Goal: Find specific page/section: Find specific page/section

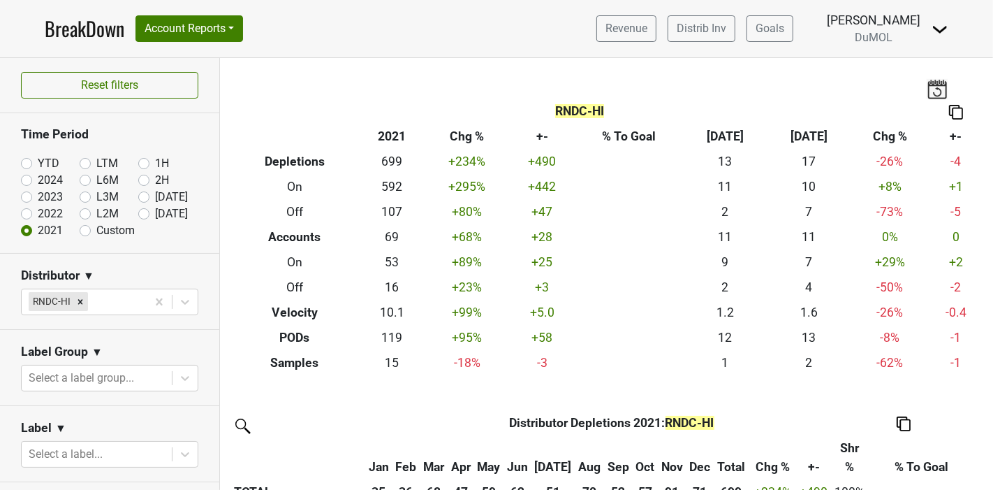
click at [73, 35] on link "BreakDown" at bounding box center [85, 28] width 80 height 29
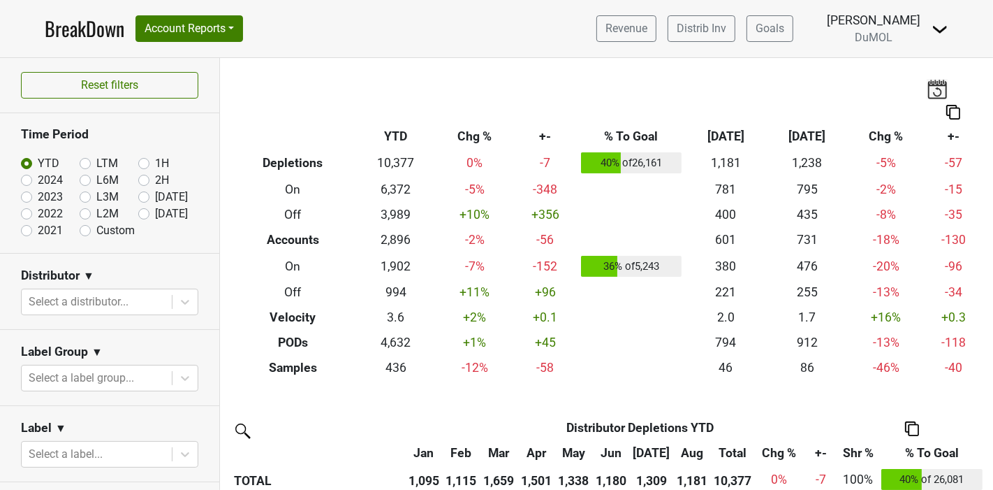
click at [73, 31] on link "BreakDown" at bounding box center [85, 28] width 80 height 29
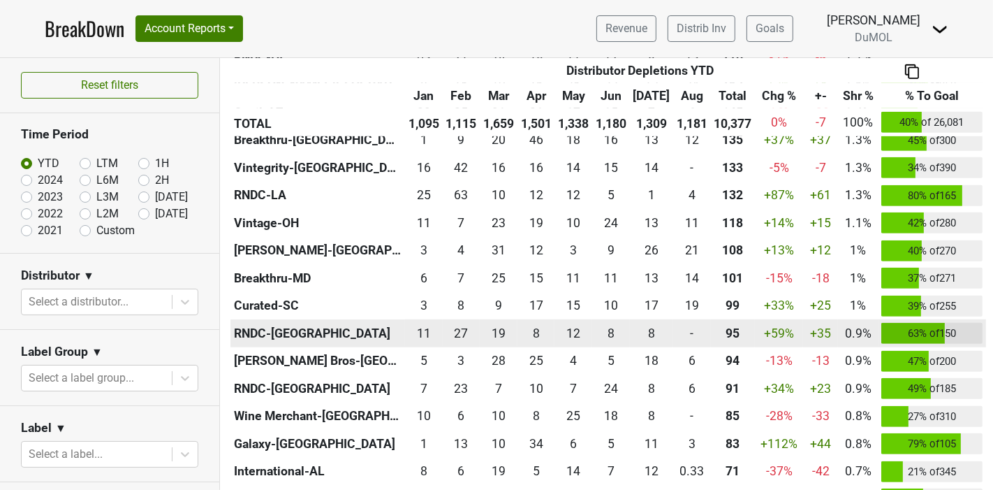
scroll to position [698, 0]
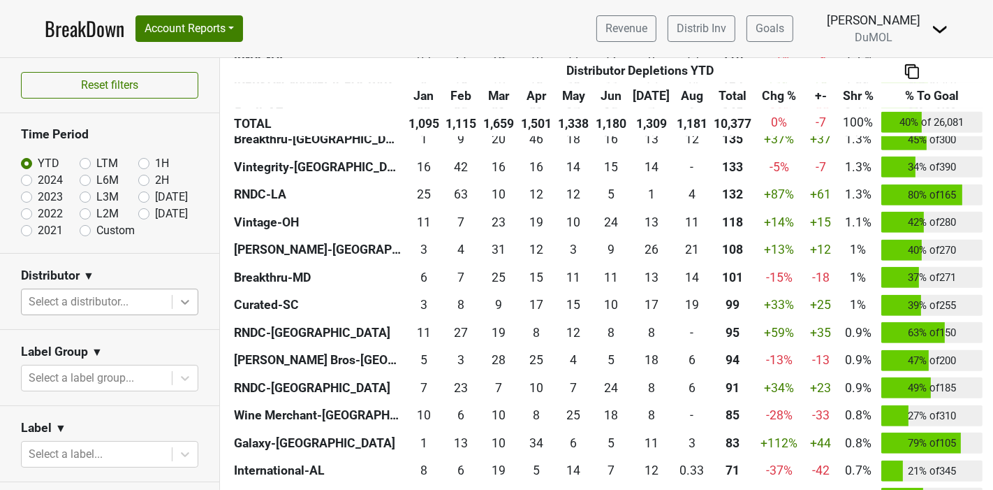
click at [178, 302] on icon at bounding box center [185, 302] width 14 height 14
click at [181, 302] on icon at bounding box center [185, 302] width 8 height 5
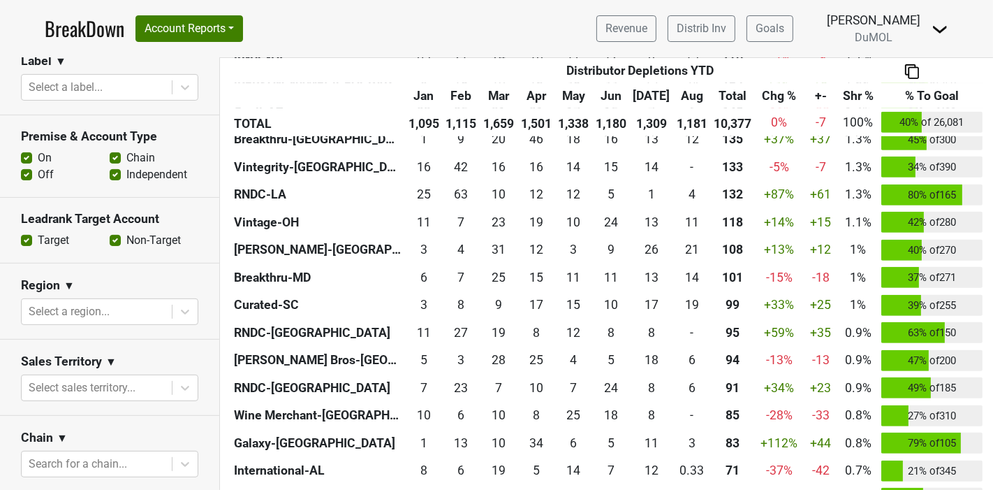
scroll to position [388, 0]
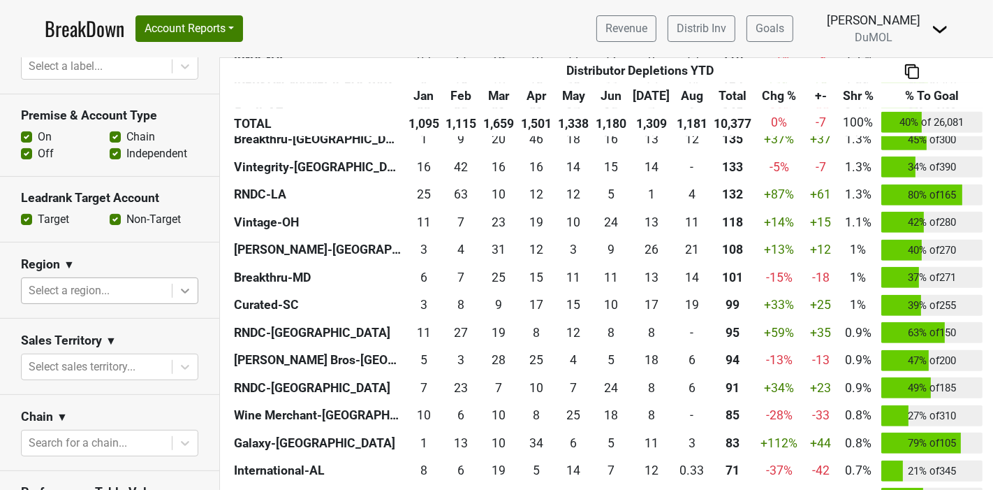
click at [181, 291] on icon at bounding box center [185, 290] width 8 height 5
click at [178, 284] on icon at bounding box center [185, 291] width 14 height 14
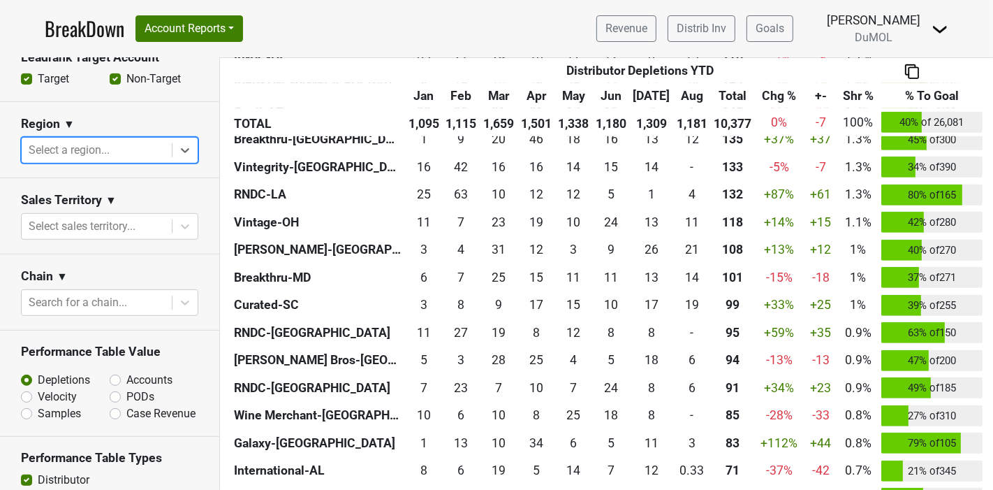
scroll to position [543, 0]
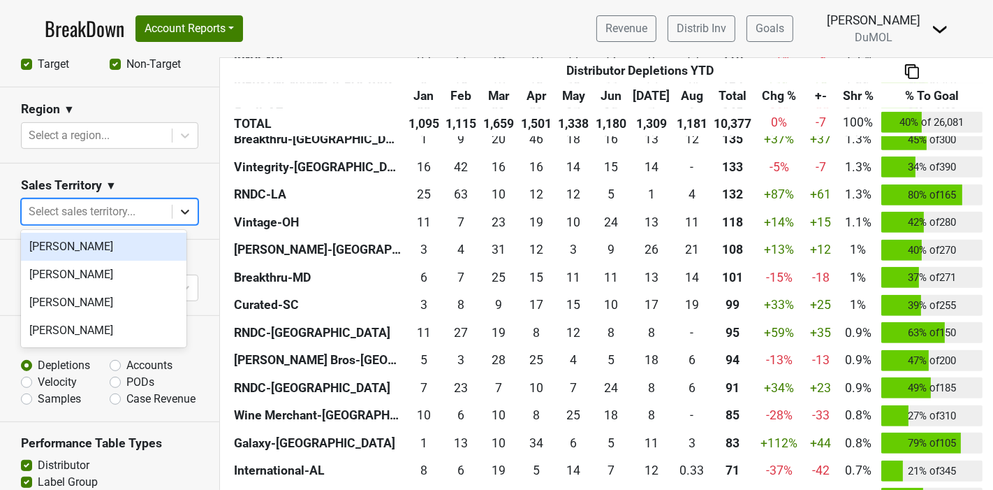
click at [181, 209] on div at bounding box center [185, 211] width 25 height 25
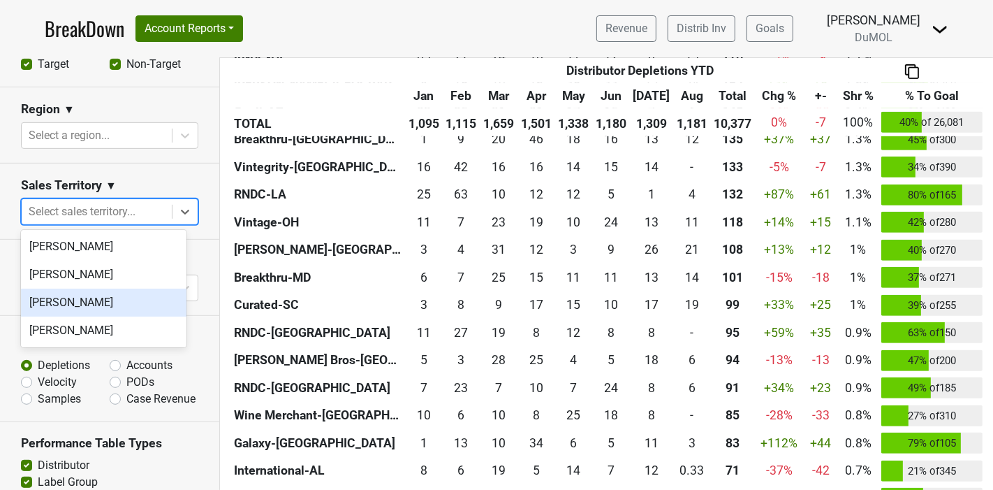
click at [101, 312] on div "[PERSON_NAME]" at bounding box center [104, 302] width 166 height 28
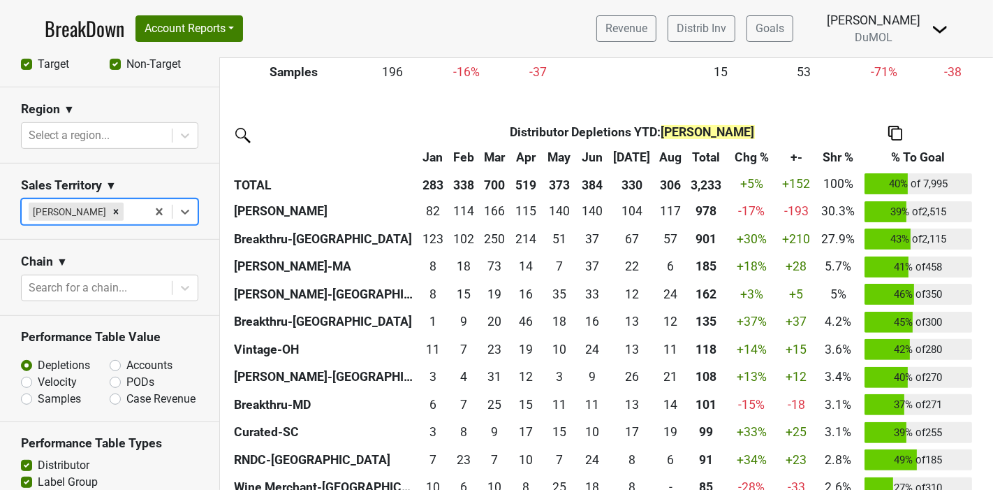
scroll to position [310, 0]
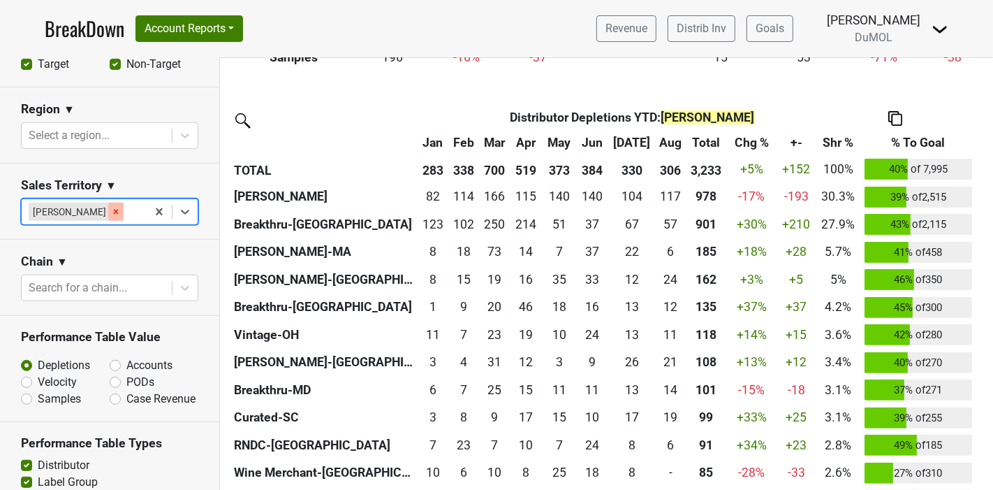
click at [115, 214] on icon "Remove Mariette Bolitiski" at bounding box center [116, 212] width 10 height 10
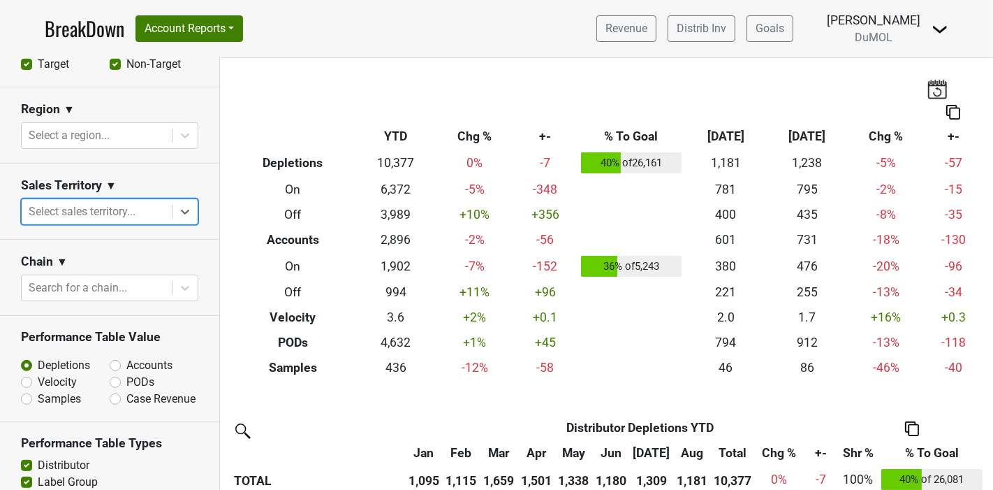
click at [178, 209] on icon at bounding box center [185, 212] width 14 height 14
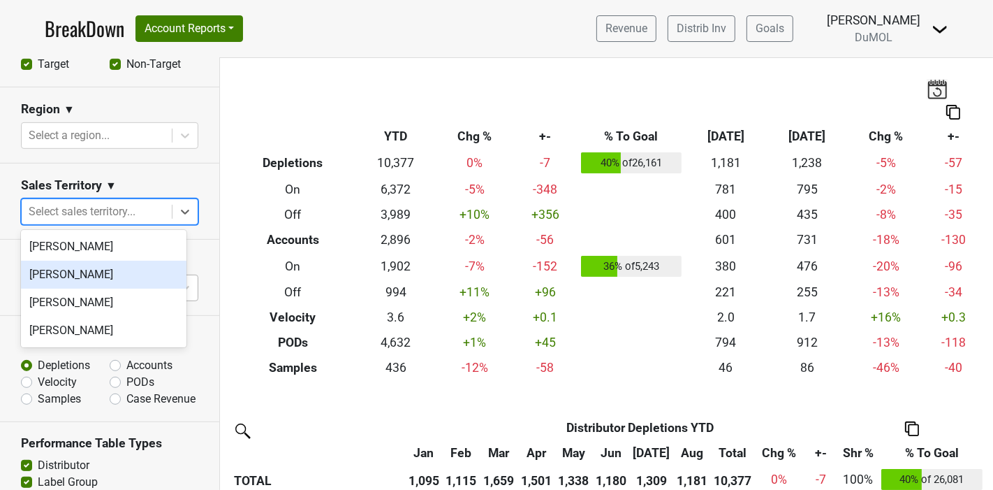
click at [117, 279] on div "[PERSON_NAME]" at bounding box center [104, 275] width 166 height 28
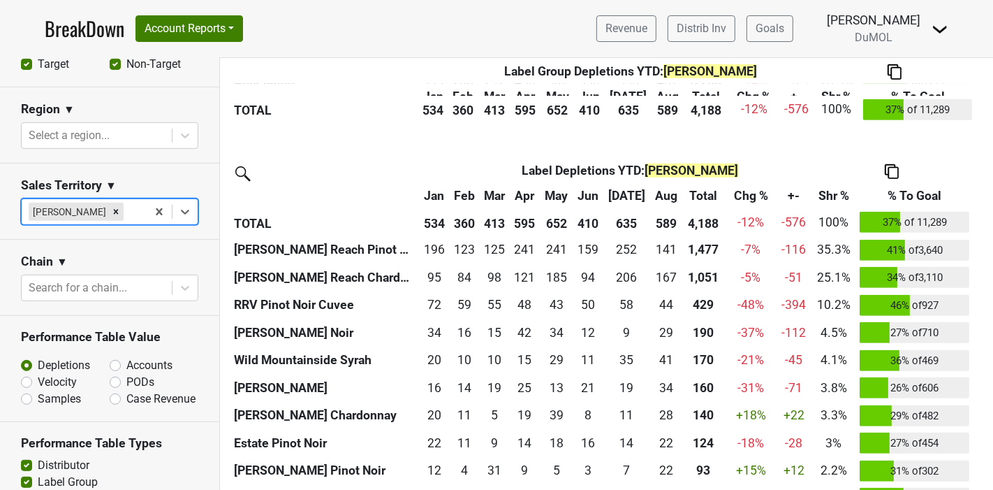
scroll to position [853, 0]
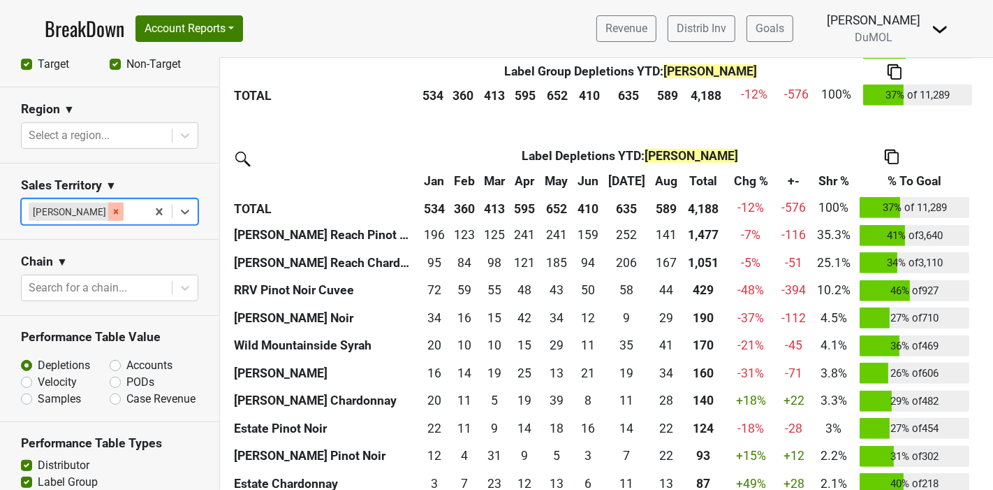
click at [111, 207] on icon "Remove Michele Krupin" at bounding box center [116, 212] width 10 height 10
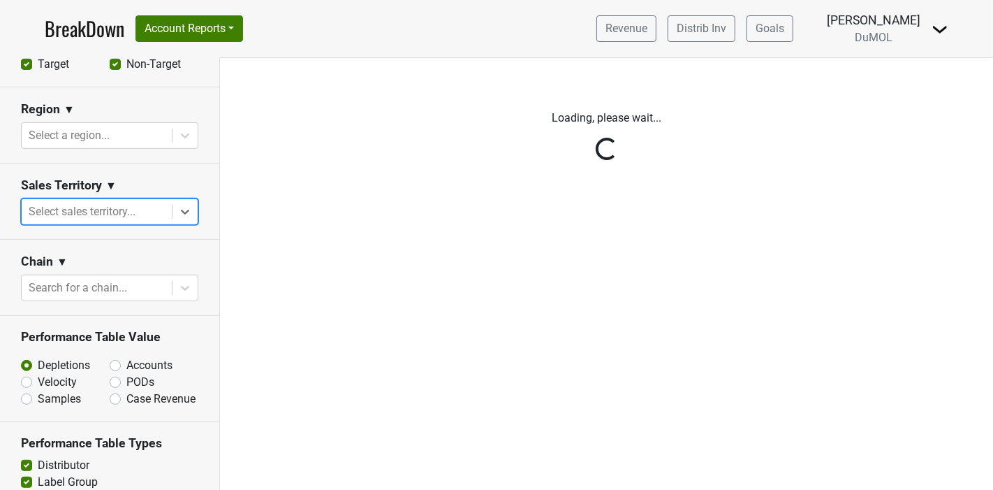
scroll to position [0, 0]
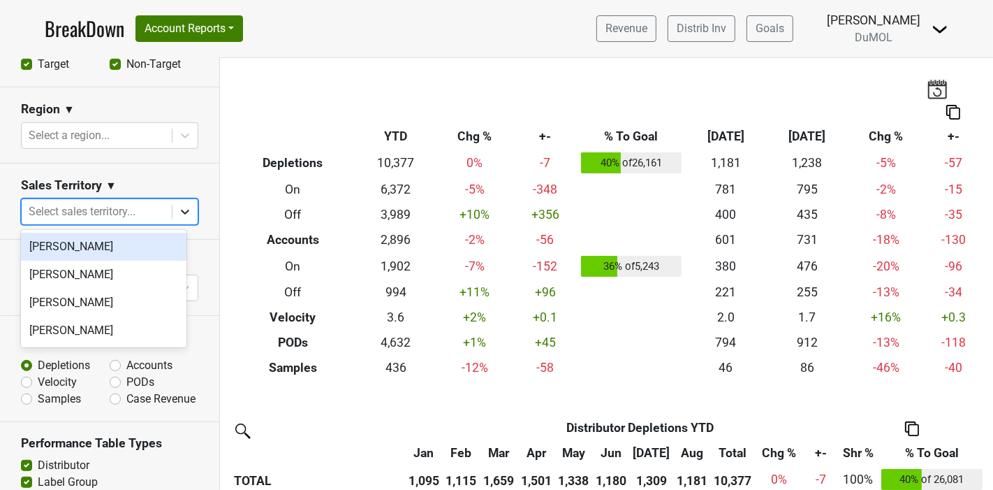
click at [178, 212] on icon at bounding box center [185, 212] width 14 height 14
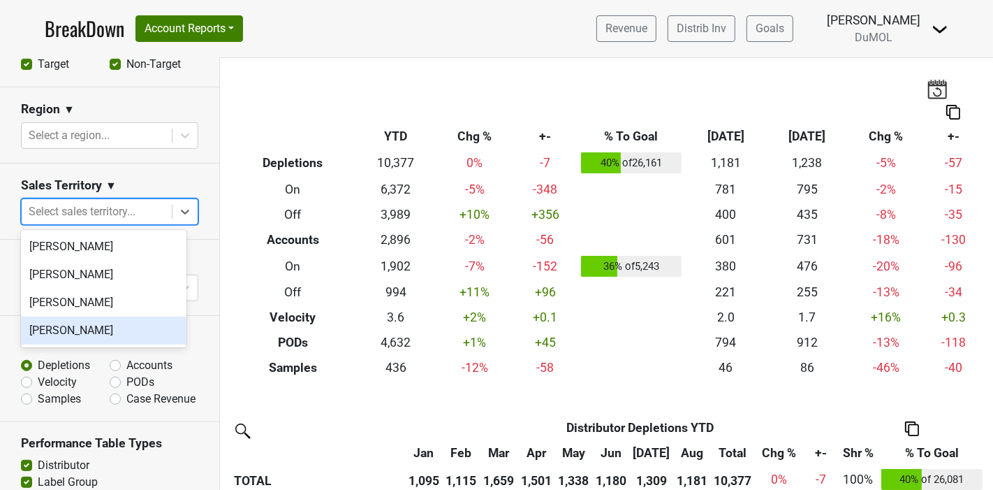
click at [92, 332] on div "[PERSON_NAME]" at bounding box center [104, 330] width 166 height 28
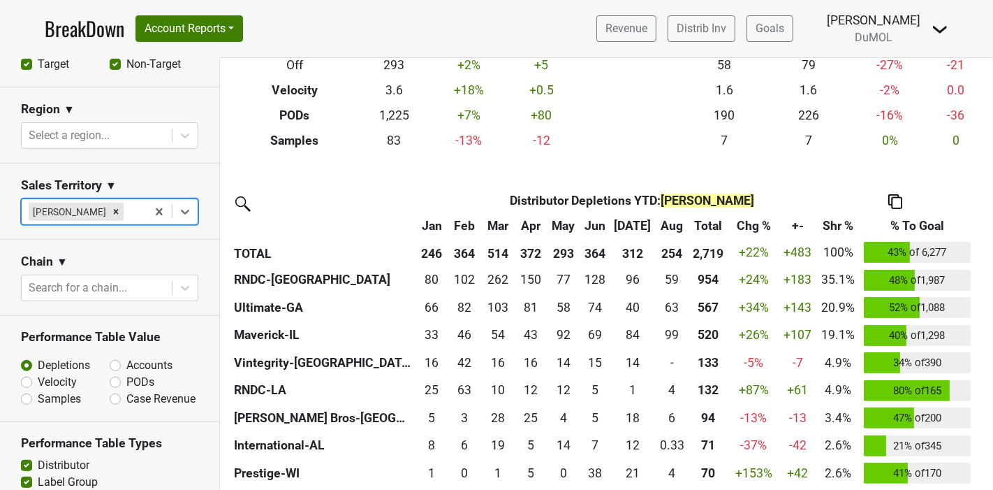
scroll to position [155, 0]
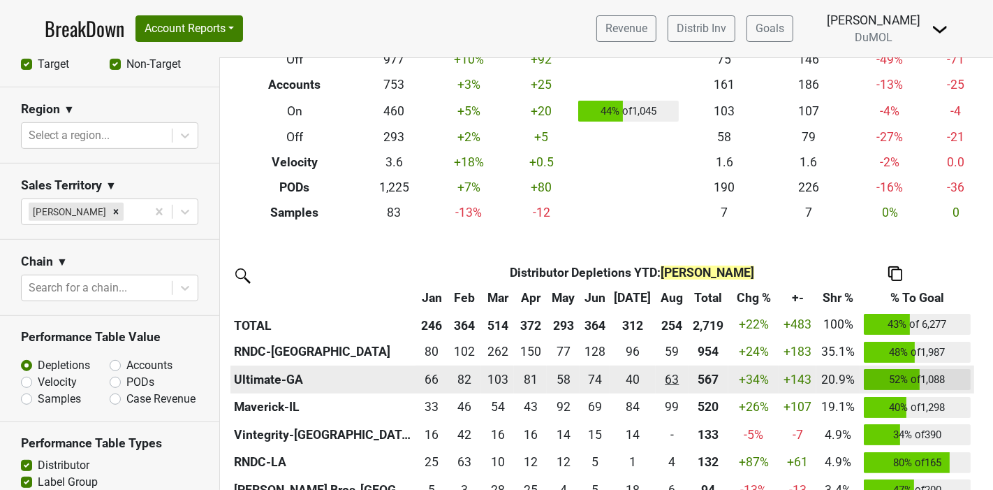
click at [667, 382] on div "63.49 63" at bounding box center [672, 379] width 27 height 18
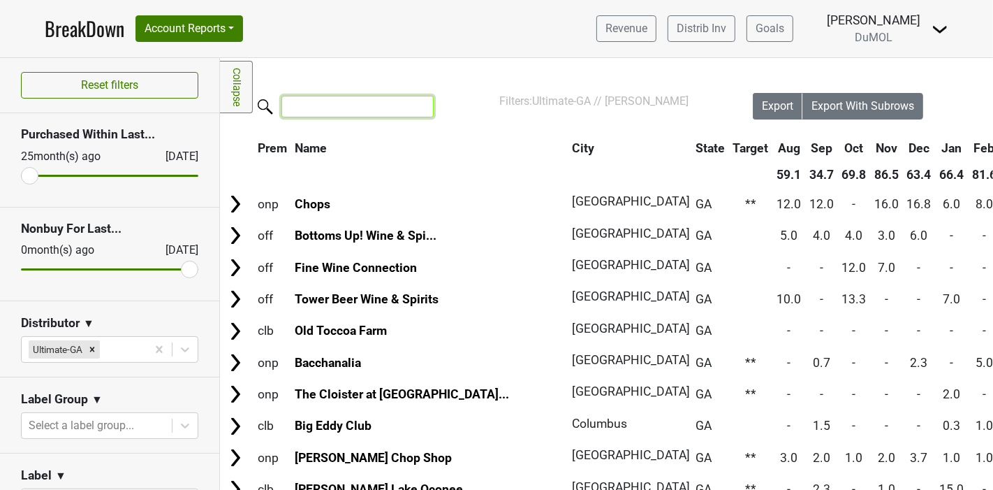
click at [302, 110] on input "search" at bounding box center [357, 107] width 152 height 22
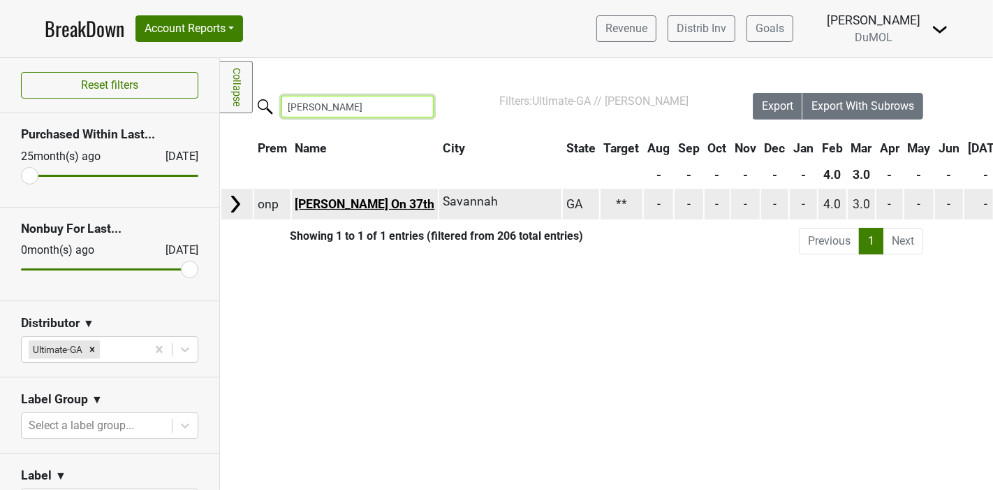
type input "[PERSON_NAME]"
click at [335, 200] on link "[PERSON_NAME] On 37th" at bounding box center [365, 204] width 140 height 14
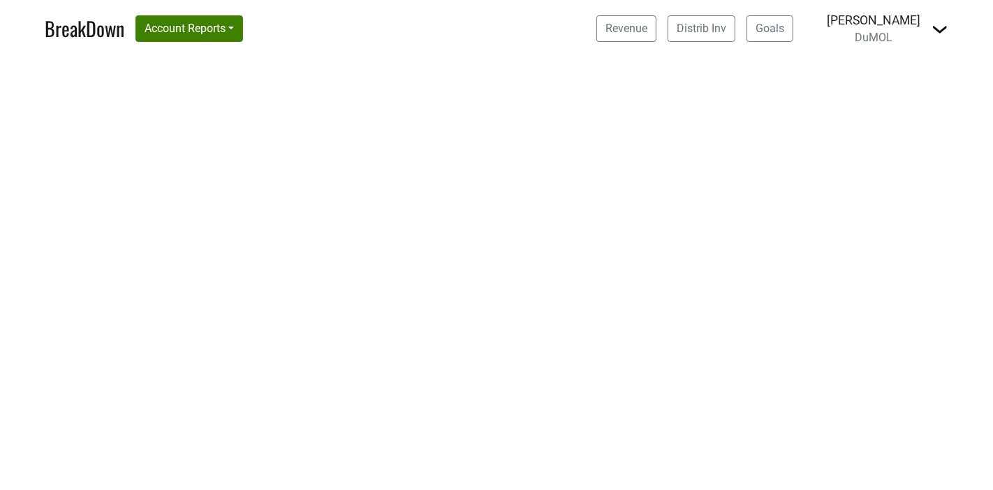
select select "CA"
